Goal: Information Seeking & Learning: Learn about a topic

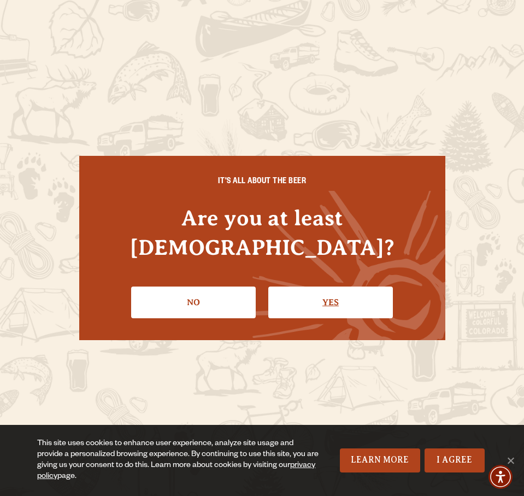
click at [327, 290] on link "Yes" at bounding box center [330, 302] width 125 height 32
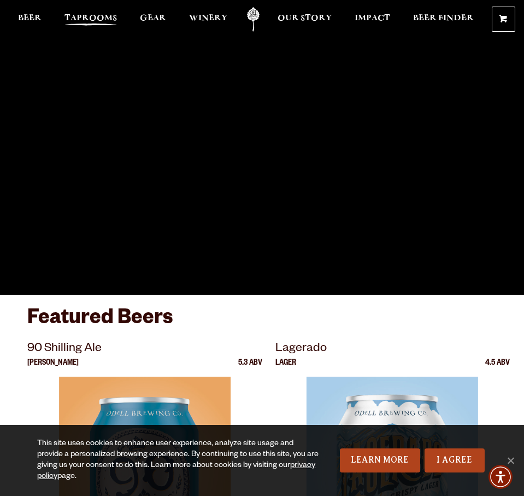
click at [88, 17] on span "Taprooms" at bounding box center [90, 18] width 52 height 9
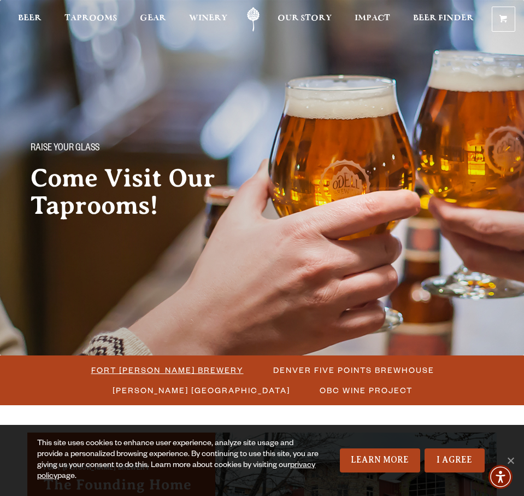
click at [191, 367] on span "Fort [PERSON_NAME] Brewery" at bounding box center [167, 370] width 152 height 16
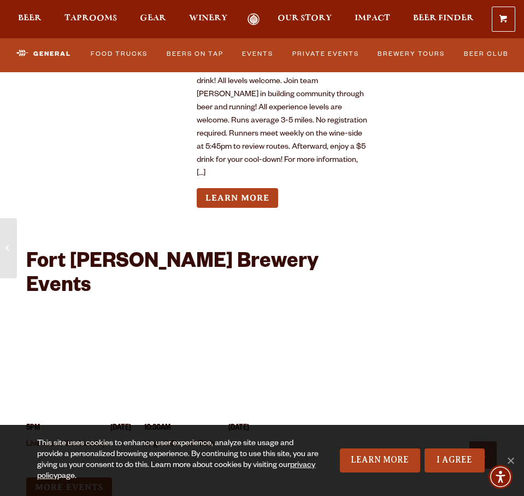
scroll to position [4723, 0]
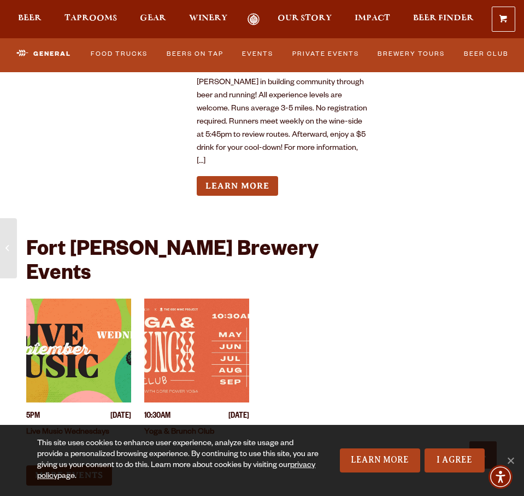
click at [67, 428] on link "Live Music Wednesdays" at bounding box center [67, 432] width 83 height 9
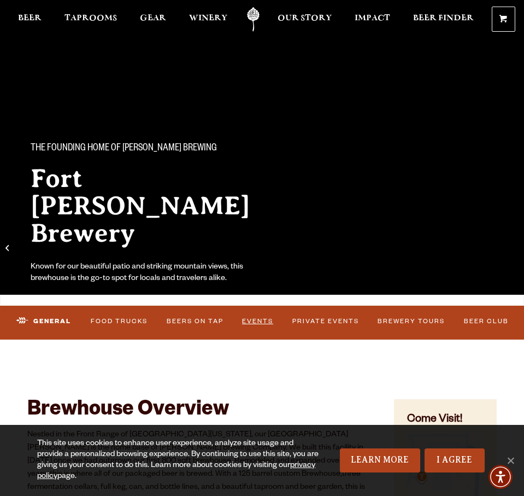
click at [261, 319] on link "Events" at bounding box center [258, 321] width 38 height 23
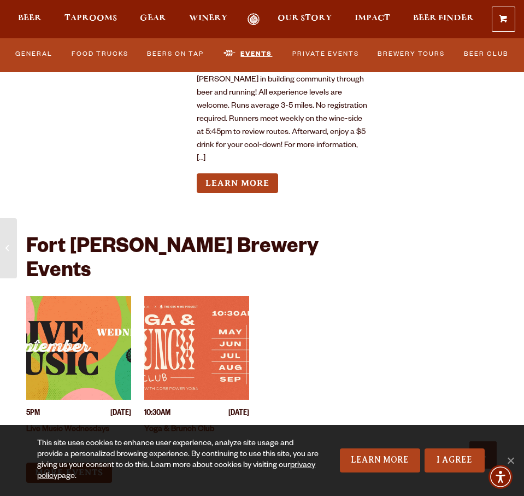
scroll to position [4732, 0]
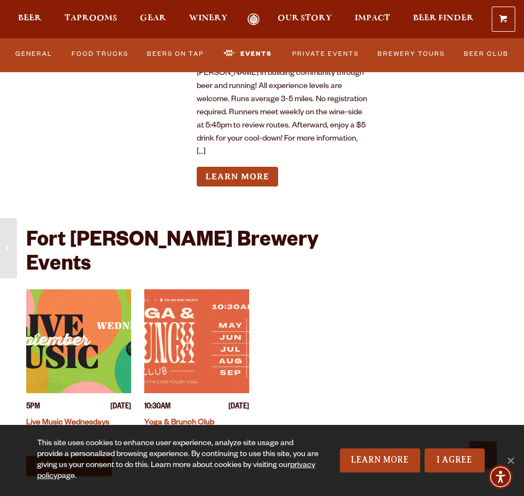
click at [57, 419] on link "Live Music Wednesdays" at bounding box center [67, 423] width 83 height 9
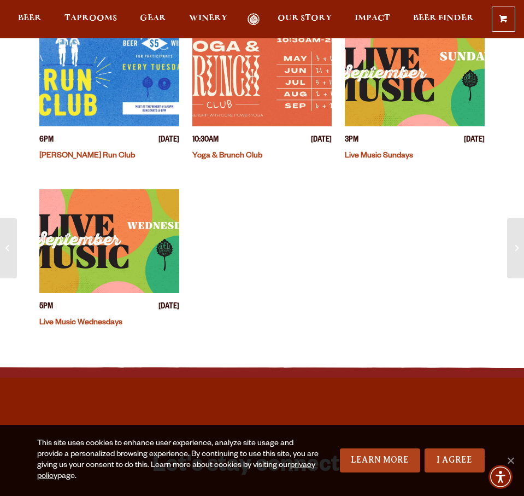
scroll to position [414, 0]
